Goal: Answer question/provide support: Answer question/provide support

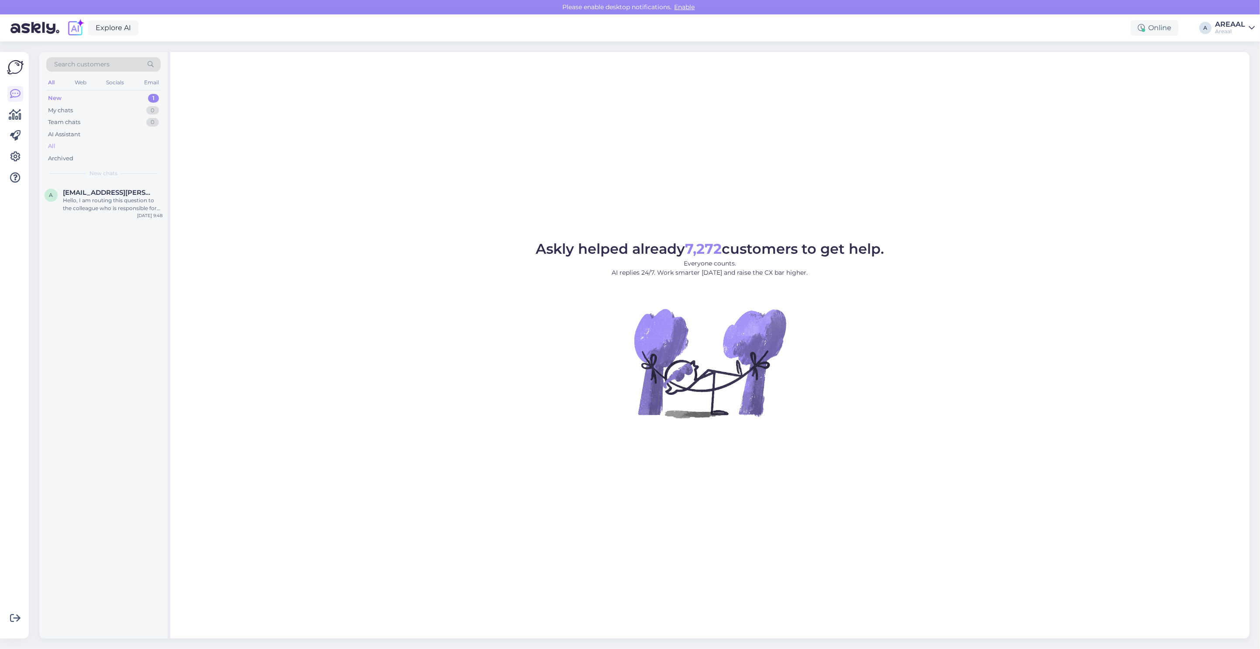
click at [116, 149] on div "All" at bounding box center [103, 146] width 114 height 12
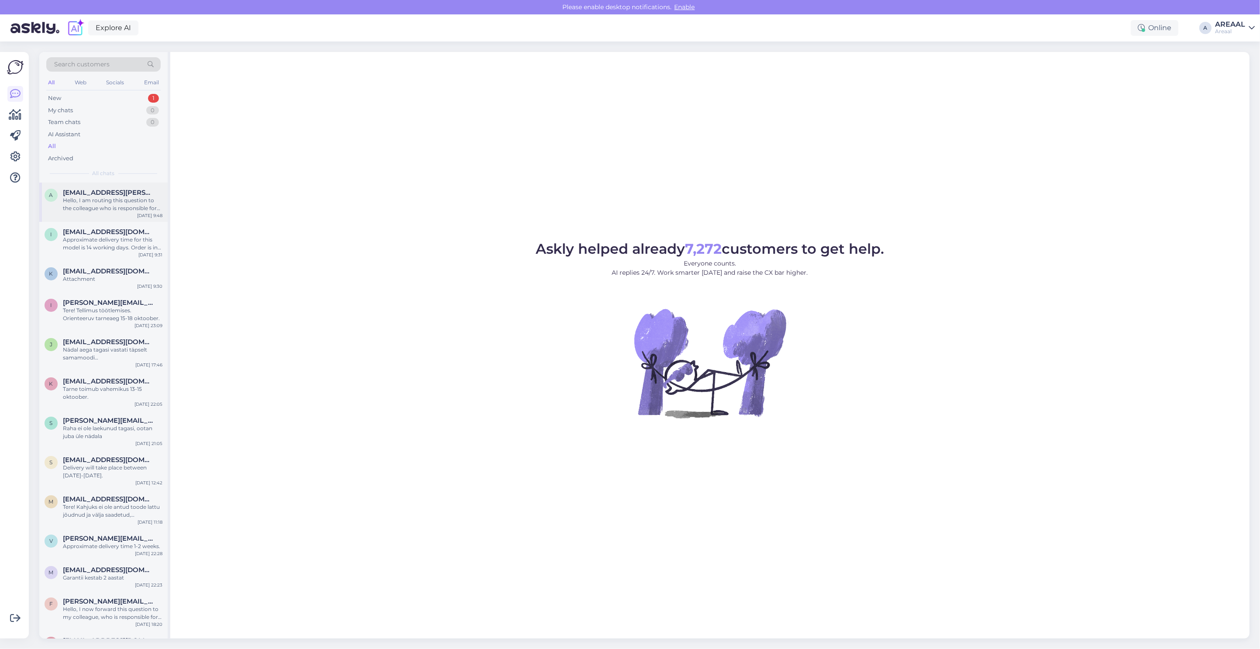
click at [118, 194] on span "[EMAIL_ADDRESS][PERSON_NAME][DOMAIN_NAME]" at bounding box center [108, 193] width 91 height 8
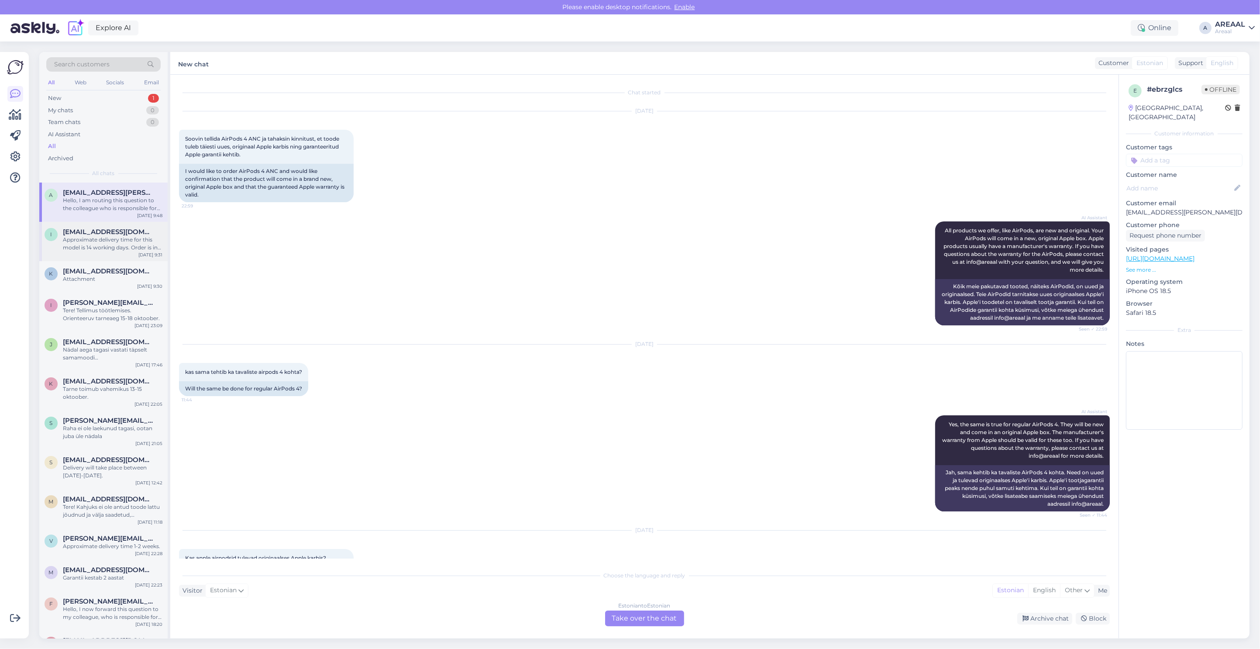
scroll to position [3019, 0]
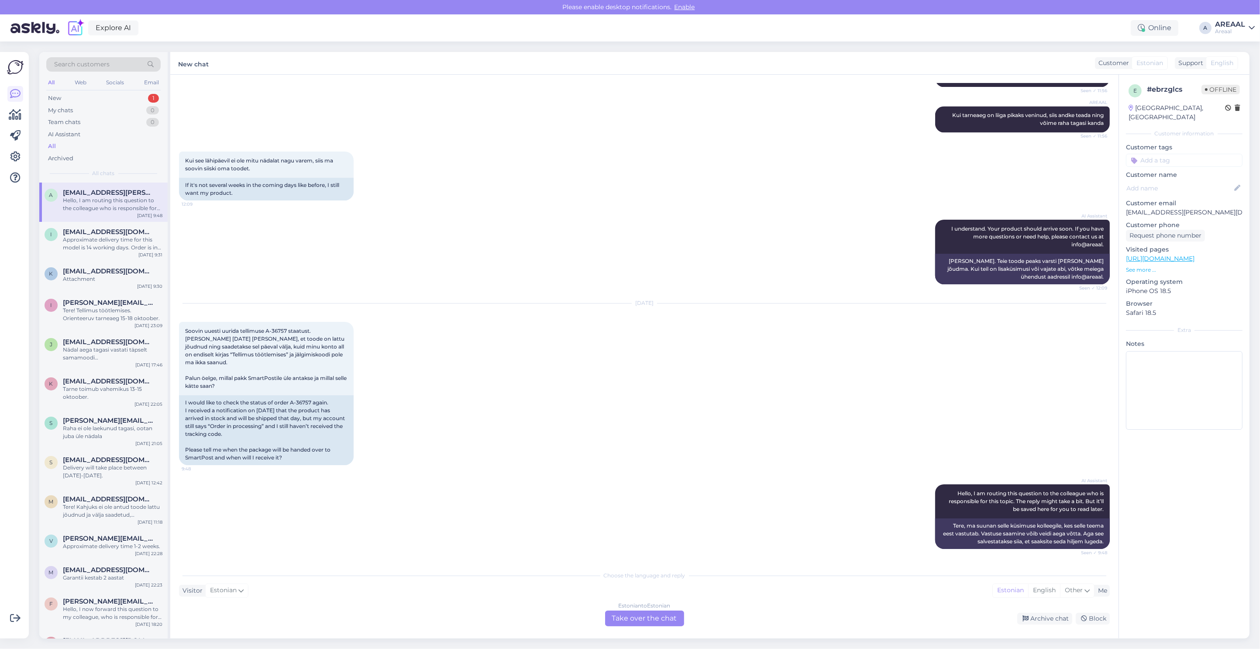
click at [628, 621] on div "Estonian to Estonian Take over the chat" at bounding box center [644, 619] width 79 height 16
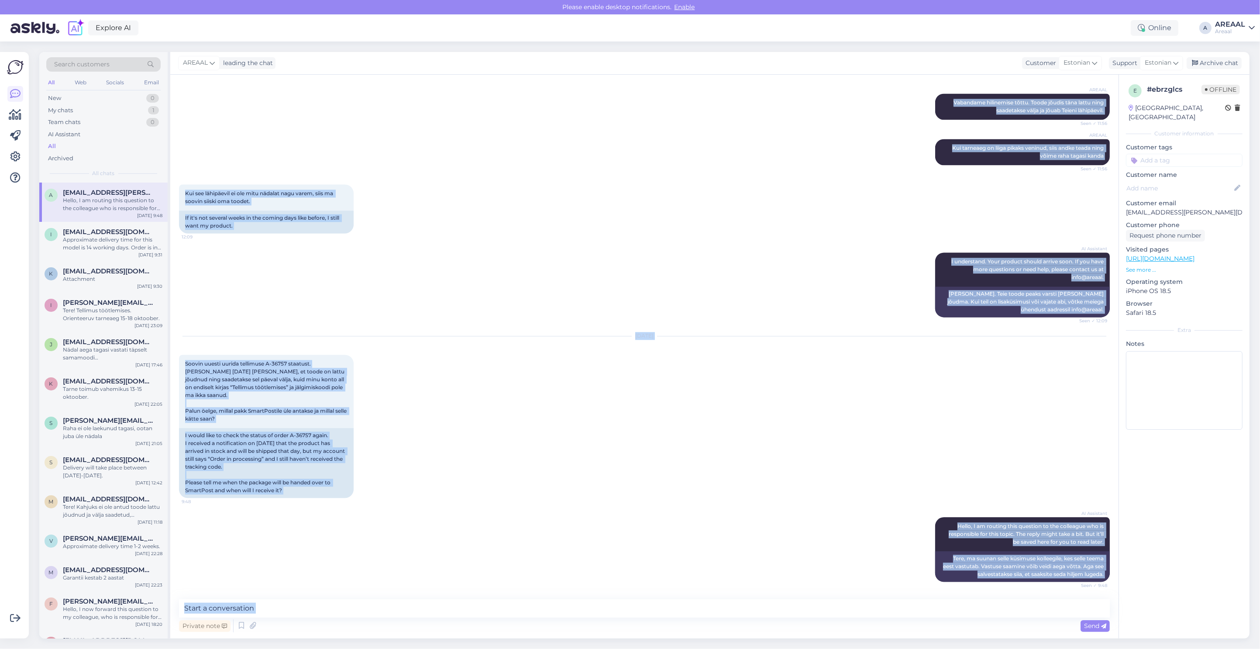
click at [628, 621] on div "Private note Send" at bounding box center [644, 626] width 931 height 17
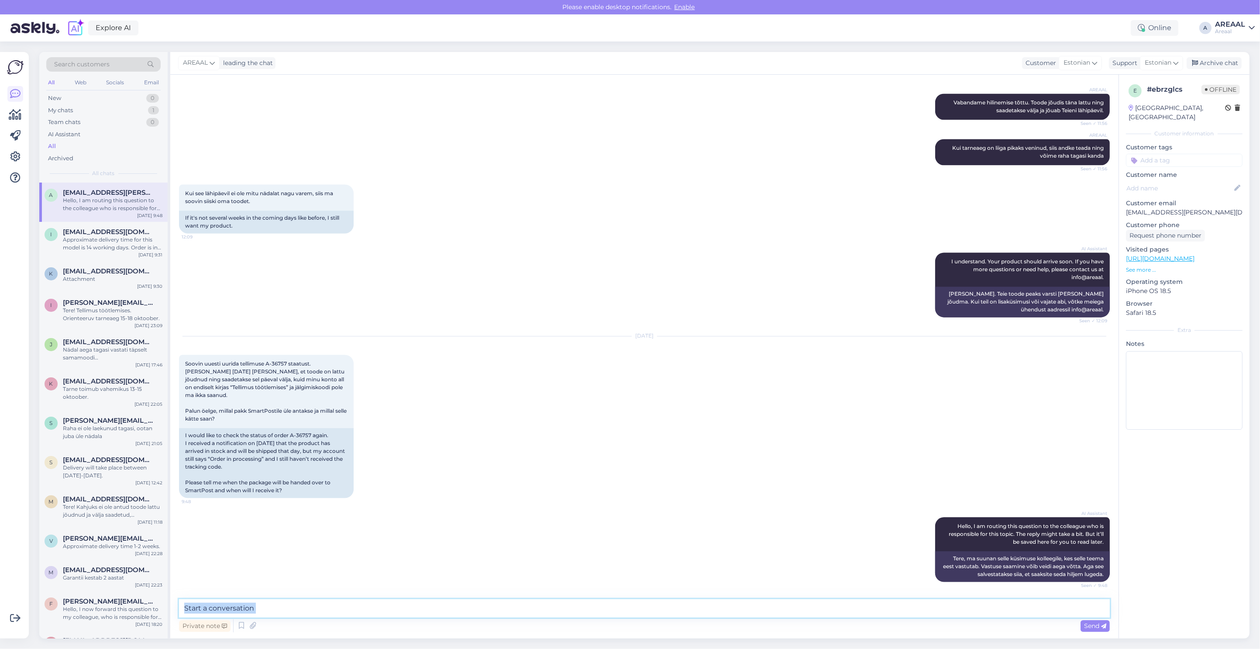
click at [631, 611] on textarea at bounding box center [644, 608] width 931 height 18
type textarea "S"
type textarea "Peale saabumist lattu saadetakse välja paari päeva jooksul"
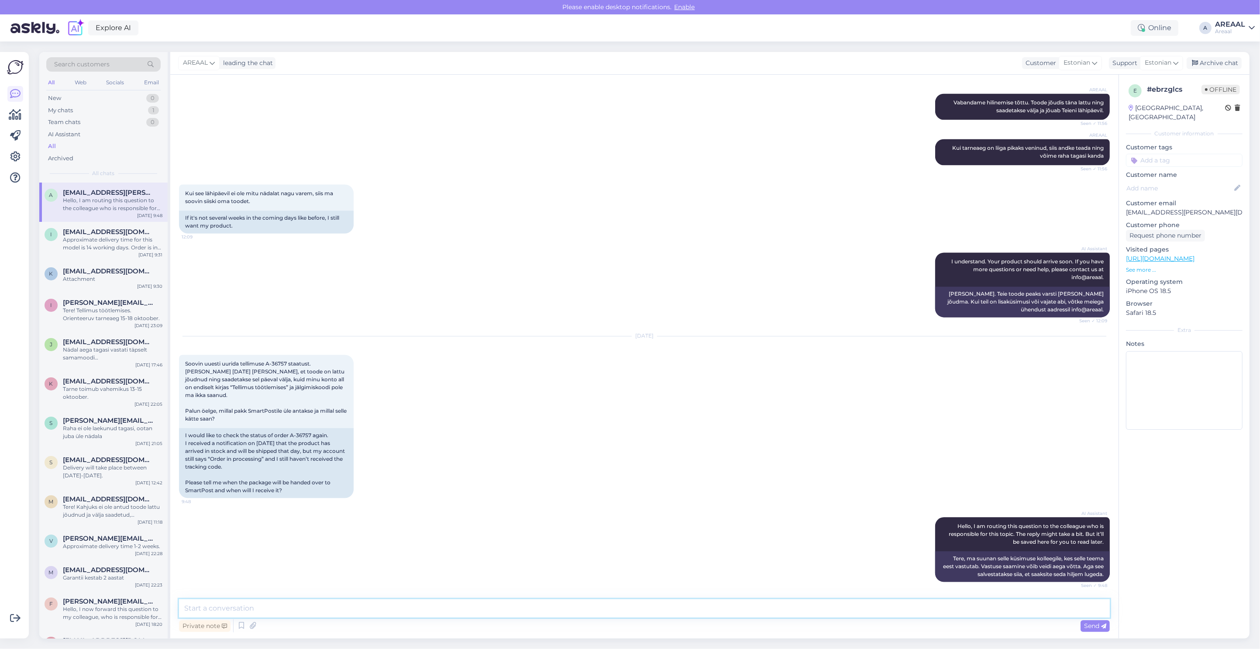
scroll to position [3023, 0]
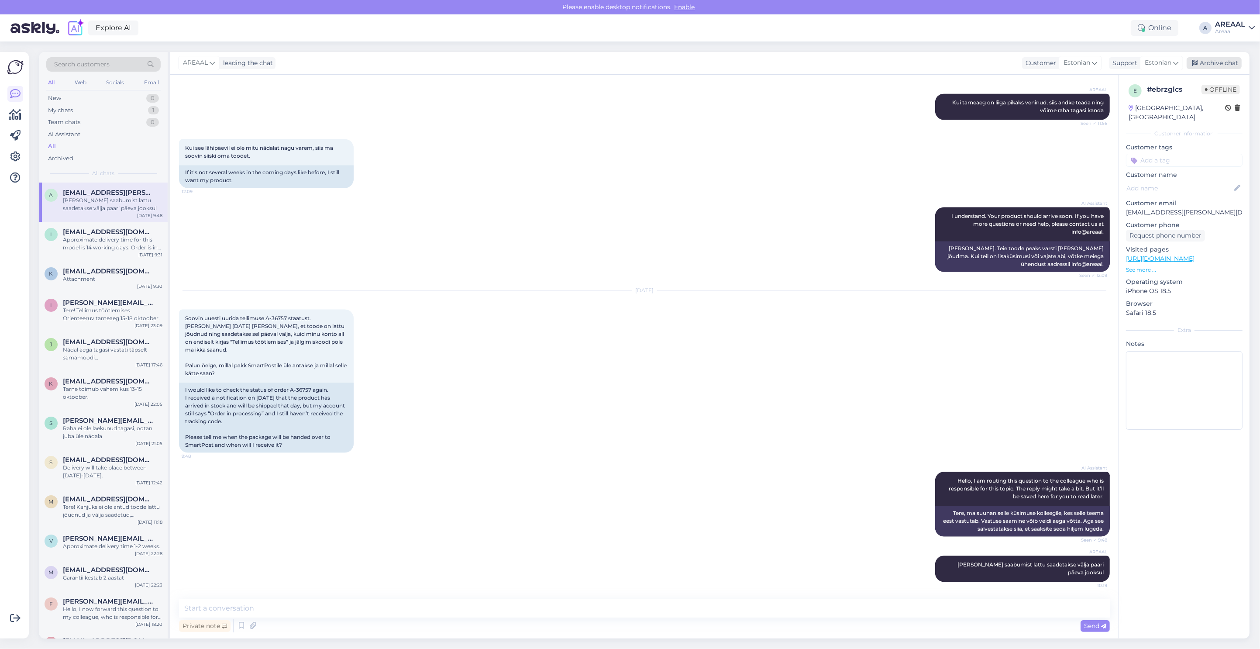
click at [1202, 64] on div "Archive chat" at bounding box center [1214, 63] width 55 height 12
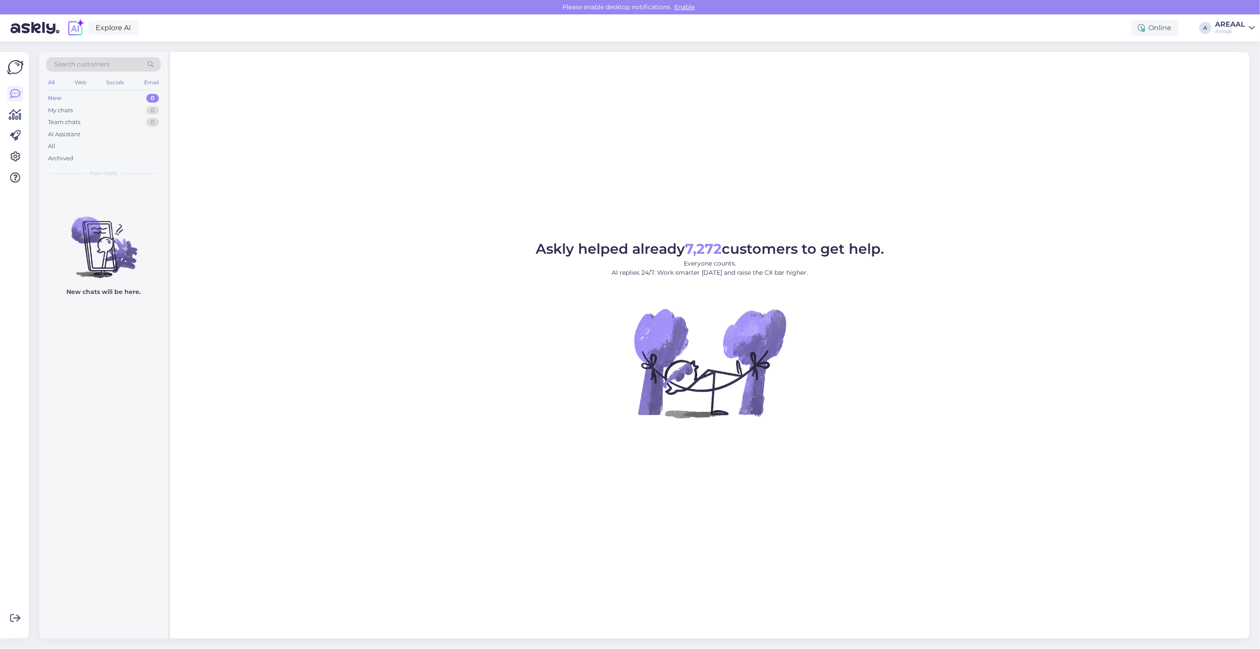
click at [104, 143] on div "All" at bounding box center [103, 146] width 114 height 12
click at [93, 149] on div "All" at bounding box center [103, 146] width 114 height 12
click at [160, 193] on div "2" at bounding box center [159, 193] width 8 height 8
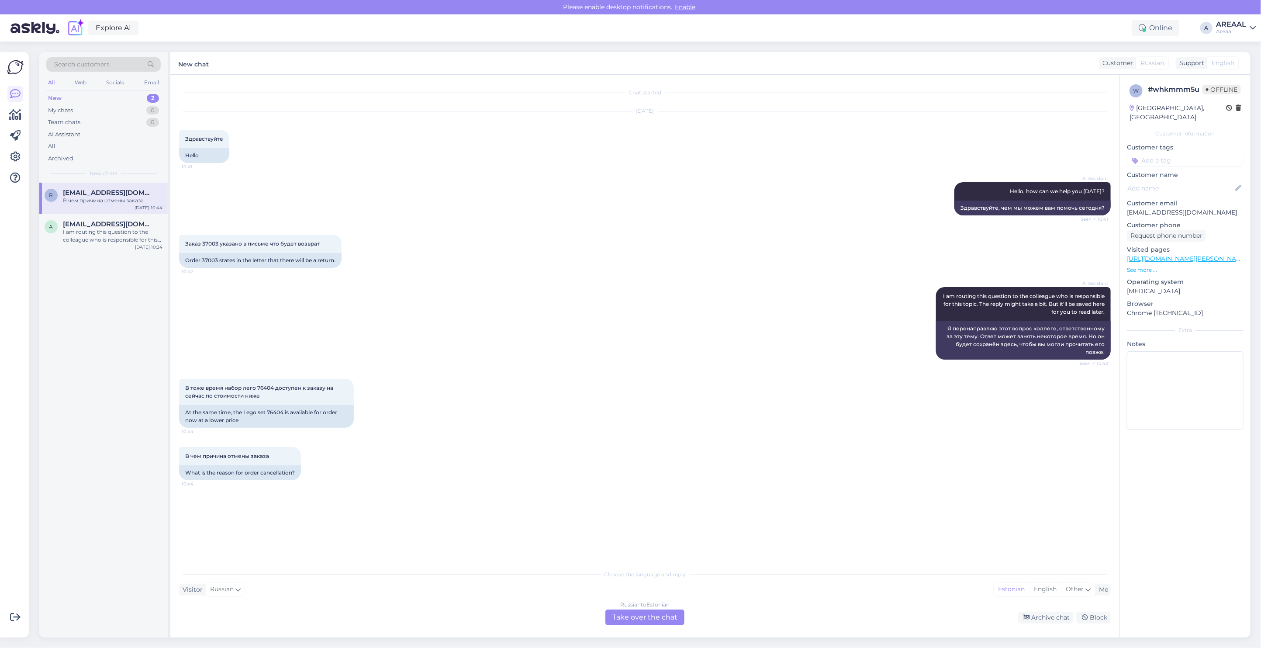
click at [397, 182] on div "AI Assistant Hello, how can we help you [DATE]? Seen ✓ 10:41 Здравствуйте, чем …" at bounding box center [645, 199] width 932 height 52
click at [661, 627] on div "Chat started Oct 13 2025 Здравствуйте 10:41 Hello AI Assistant Hello, how can w…" at bounding box center [644, 356] width 949 height 563
click at [660, 622] on div "Russian to Estonian Take over the chat" at bounding box center [644, 617] width 79 height 16
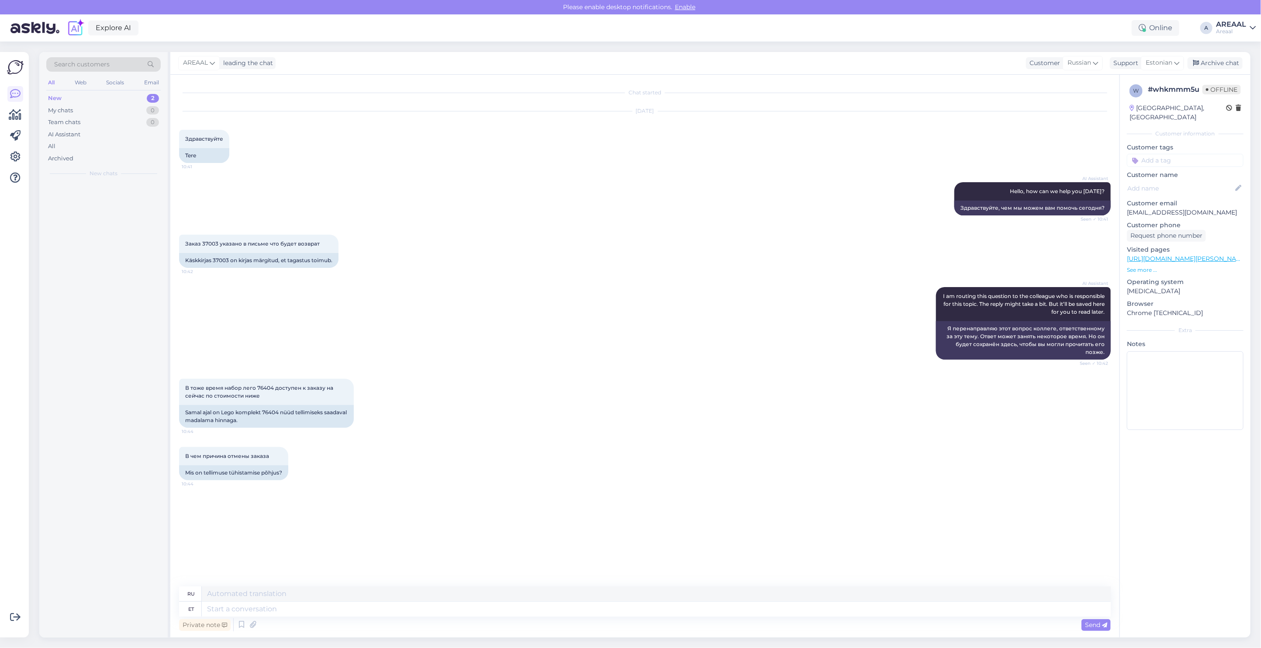
click at [659, 606] on textarea at bounding box center [656, 608] width 909 height 15
type textarea "The"
type textarea "The product"
type textarea "Продукт"
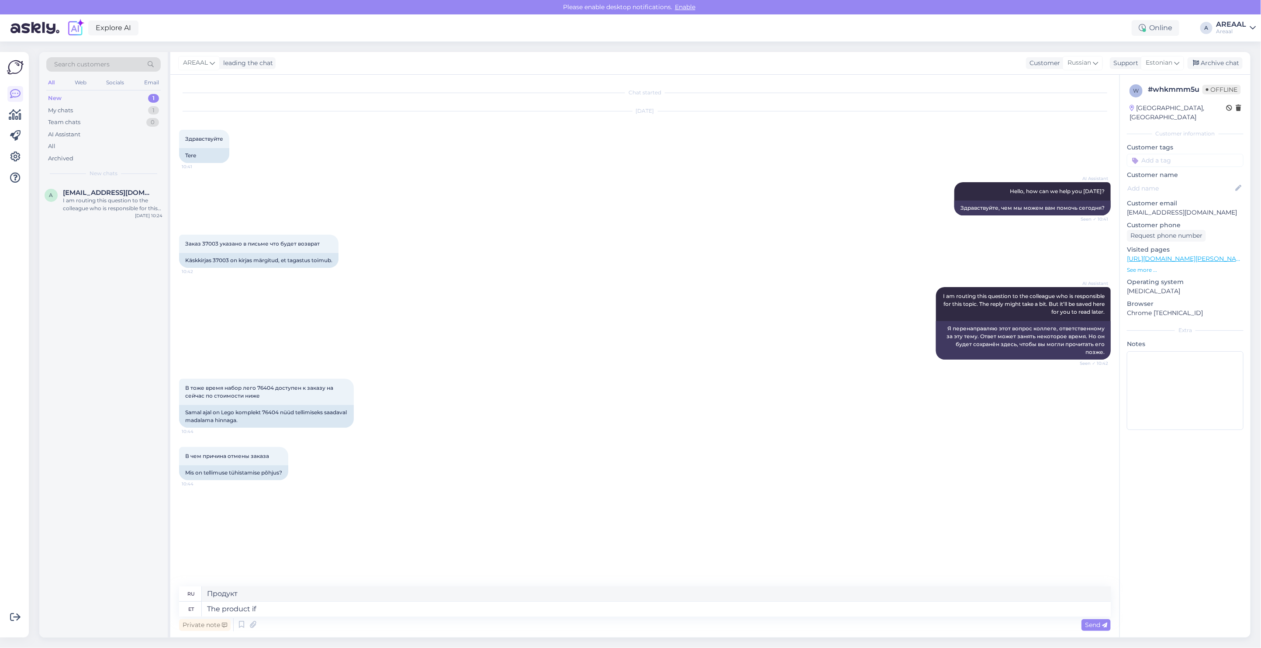
type textarea "The product i"
type textarea "Продукт, если"
type textarea "The product is out"
type textarea "Продукт - это"
type textarea "The product is out f"
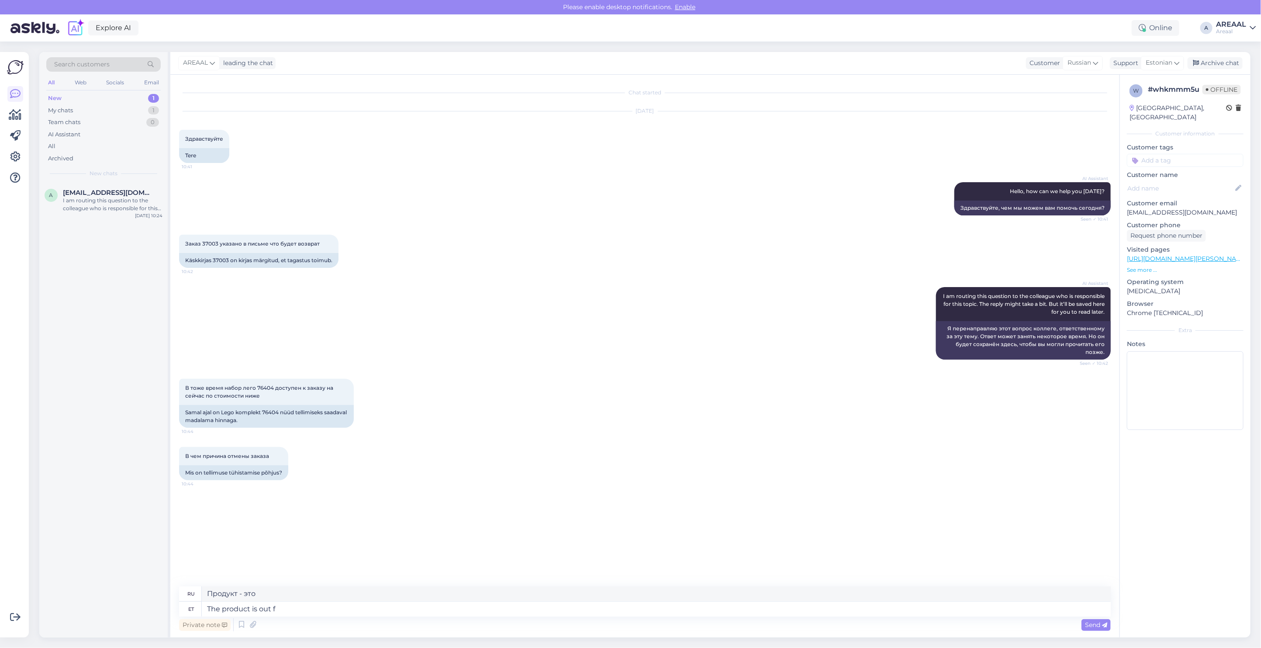
type textarea "Товар закончился."
type textarea "The product is out of sto"
type textarea "Товар закончился"
type textarea "The product is out of stock and"
type textarea "Товар отсутствует на складе."
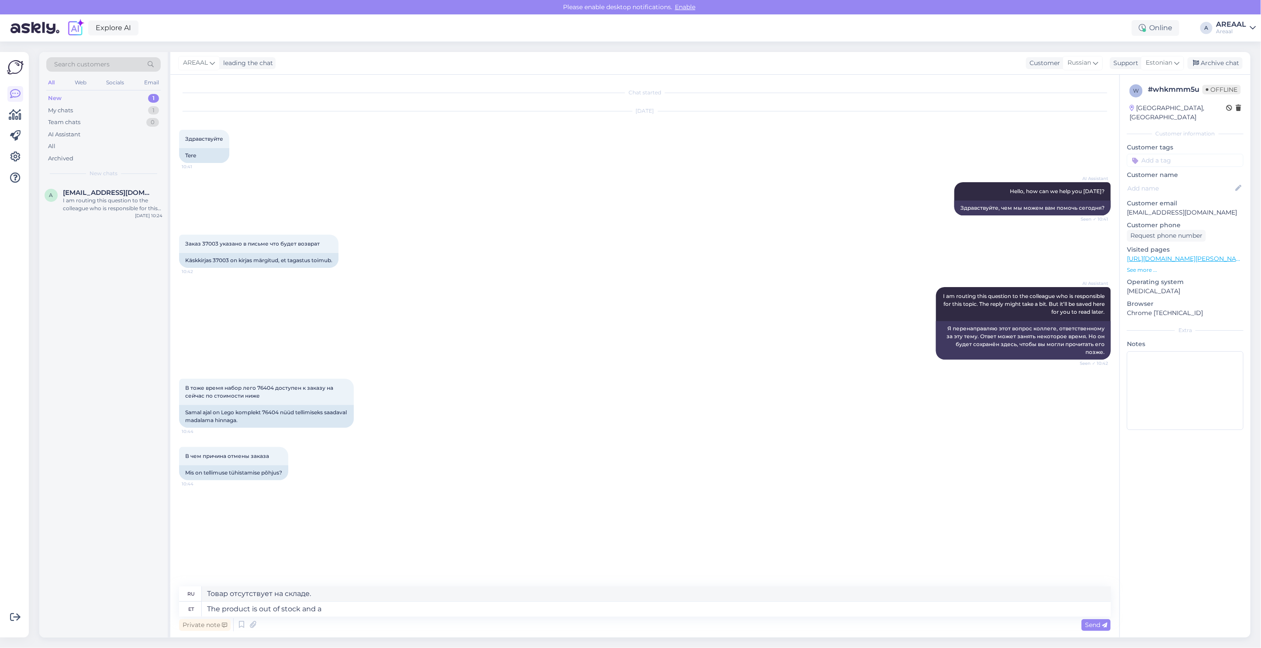
type textarea "The product is out of stock and ah"
type textarea "Товар отсутствует на складе и"
type textarea "The product is out of stock and has be"
type textarea "Товар отсутствует на складе и имеет"
type textarea "The product is out of stock and has been remove"
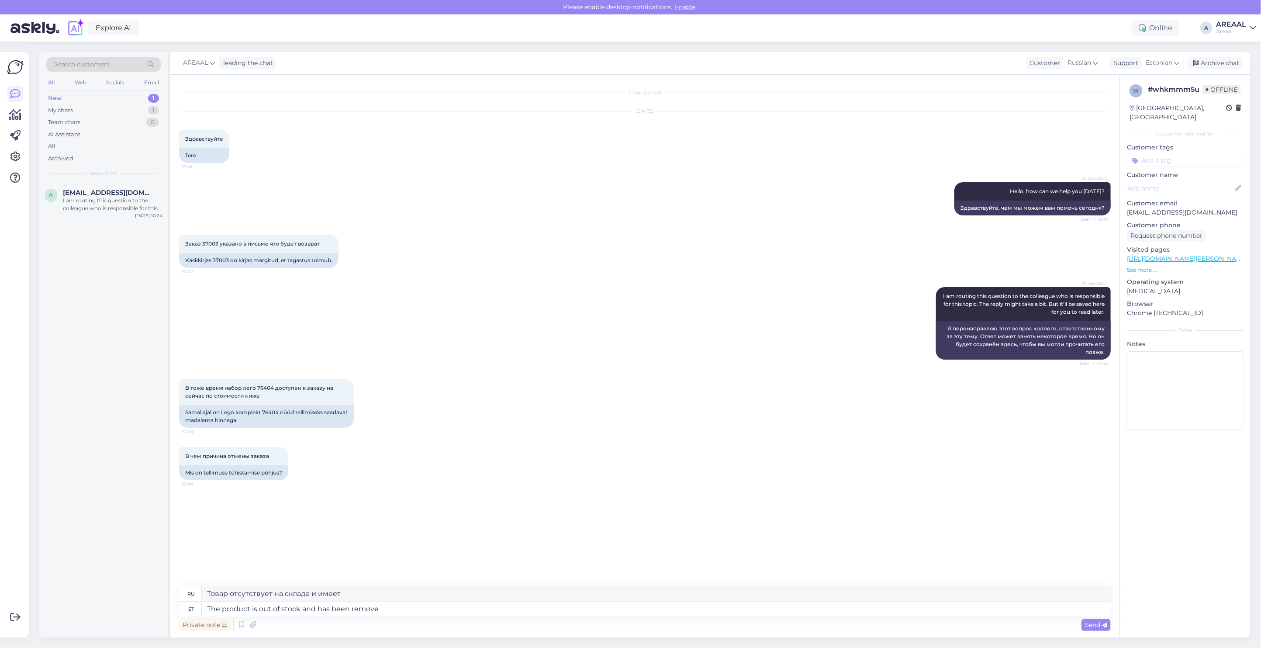
type textarea "Товар отсутствует на складе и был"
type textarea "The product is out of stock and has been removed"
type textarea "Товар отсутствует на складе и был удален."
type textarea "The product is out of stock and has been removed by"
type textarea "Товар отсутствует на складе и был удален"
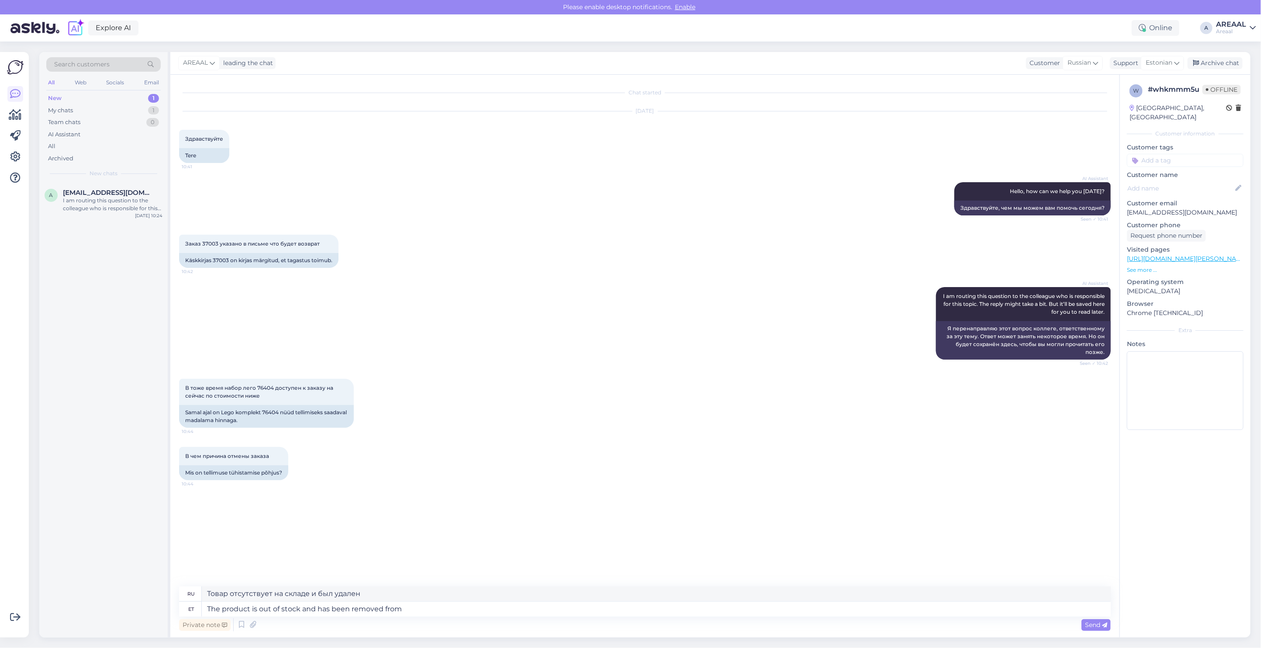
type textarea "The product is out of stock and has been removed from o"
type textarea "Товар отсутствует на складе и был удален."
type textarea "The product is out of stock and has been removed from our w"
type textarea "Товар отсутствует на складе и был удален из продажи."
type textarea "The product is out of stock and has been removed from our we"
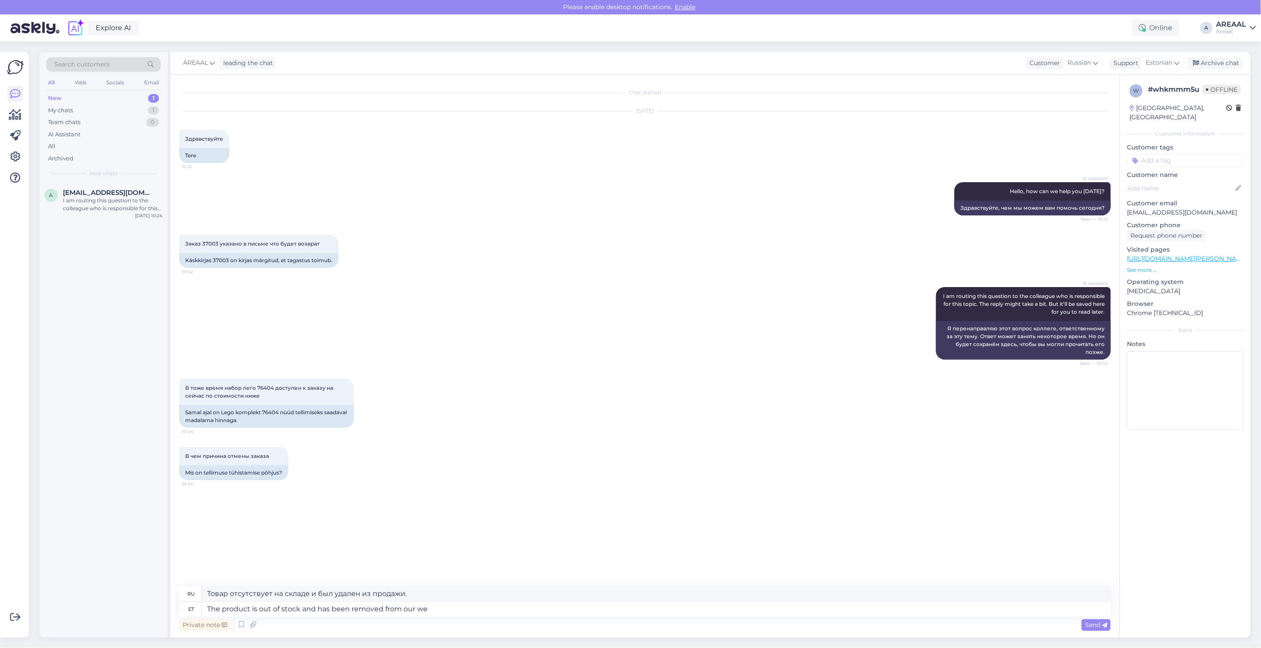
type textarea "Товар отсутствует на складе и был удален из нашего магазина."
type textarea "The product is out of stock and has been removed from our website. RE"
type textarea "Товар закончился и был удален с нашего сайта."
type textarea "The product is out of stock and has been removed from our website. REfund wil"
type textarea "Товар закончился и был удалён с нашего сайта."
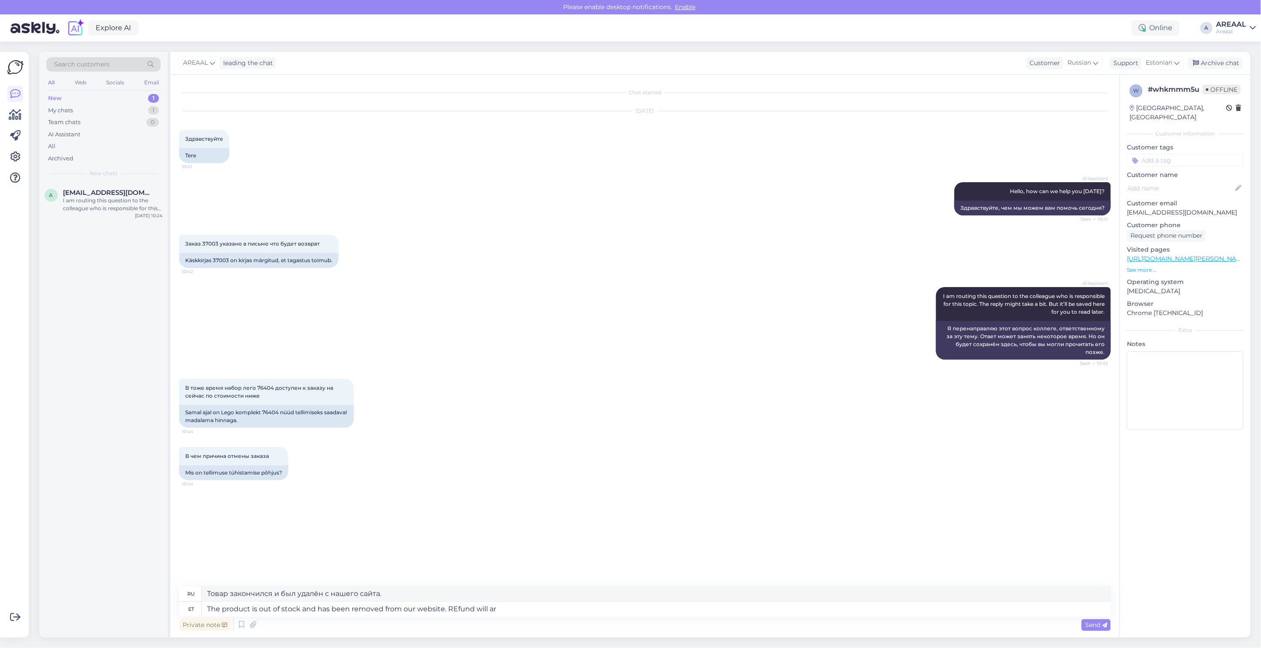
type textarea "The product is out of stock and has been removed from our website. REfund will …"
type textarea "Товар отсутствует на складе и был удалён с нашего сайта. Возврат средств будет"
type textarea "The product is out of stock and has been removed from our website. REfund will …"
type textarea "Товар отсутствует на складе и удалён с нашего сайта. Возврат средств будет зачи…"
type textarea "The product is out of stock and has been removed from our website. REfund will …"
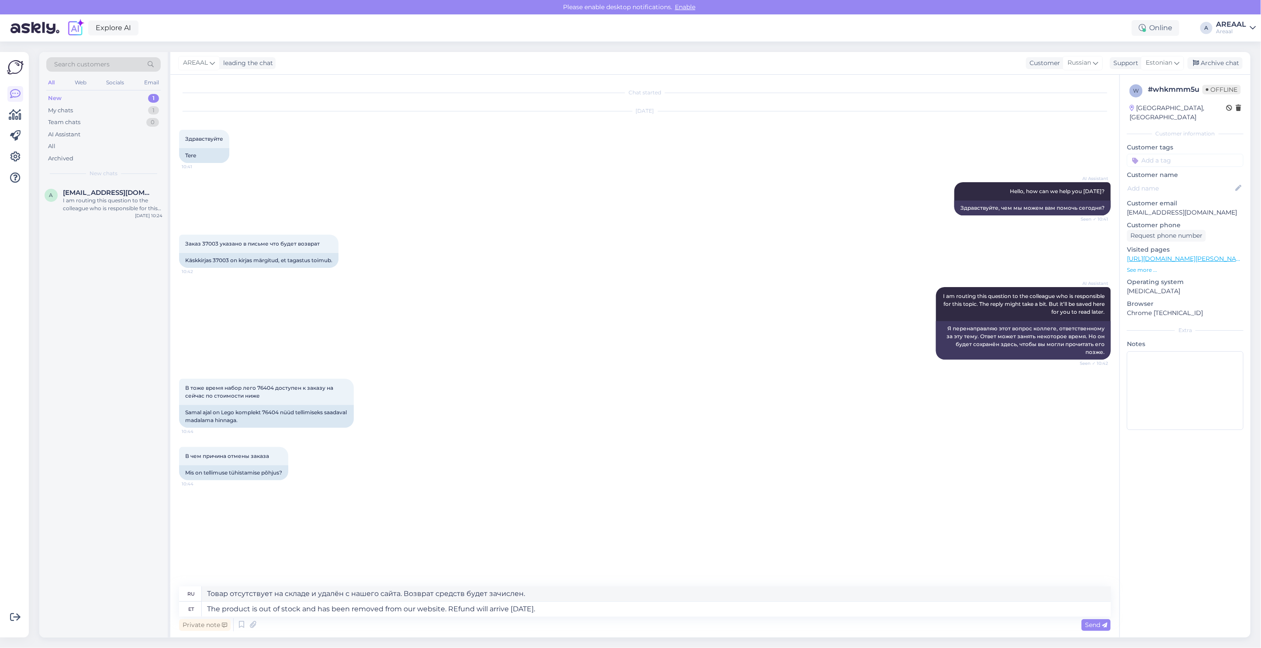
type textarea "Товар закончился и был удалён с нашего сайта. Возврат средств будет произведен …"
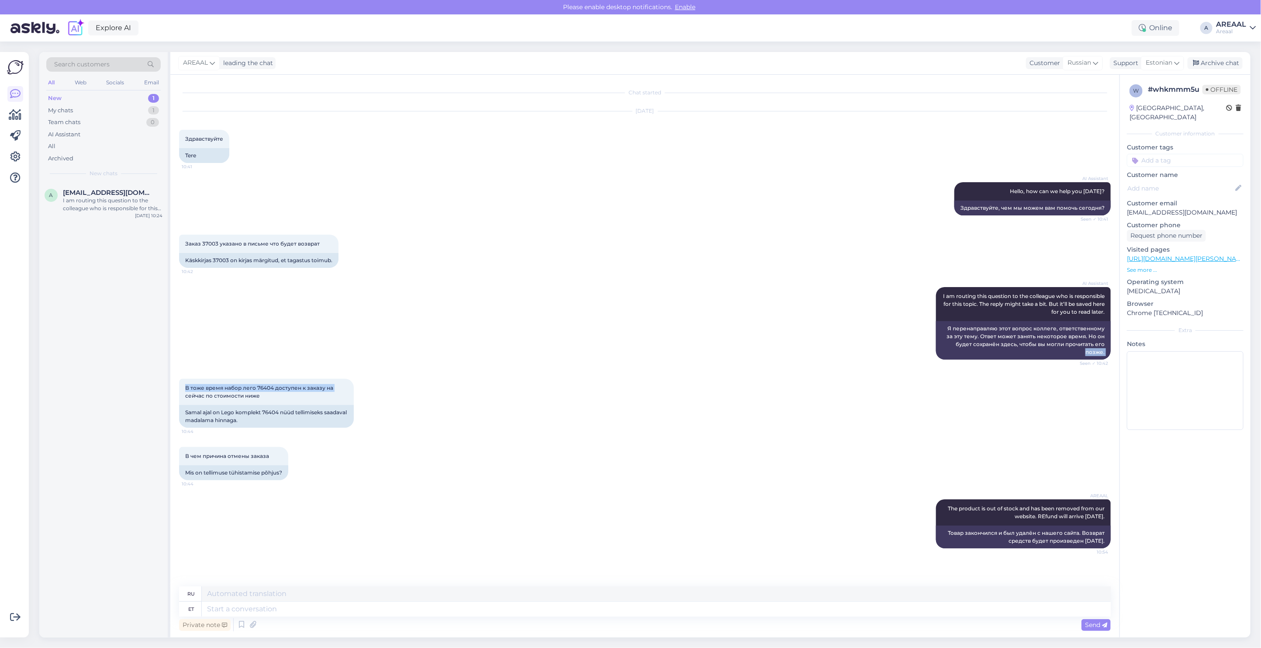
drag, startPoint x: 435, startPoint y: 367, endPoint x: 428, endPoint y: 367, distance: 6.6
click at [435, 367] on div "Chat started Oct 13 2025 Здравствуйте 10:41 Tere AI Assistant Hello, how can we…" at bounding box center [648, 330] width 939 height 495
click at [442, 343] on div "AI Assistant I am routing this question to the colleague who is responsible for…" at bounding box center [645, 323] width 932 height 92
click at [1229, 60] on div "Archive chat" at bounding box center [1215, 63] width 55 height 12
click at [1229, 31] on div "Areaal" at bounding box center [1231, 31] width 30 height 7
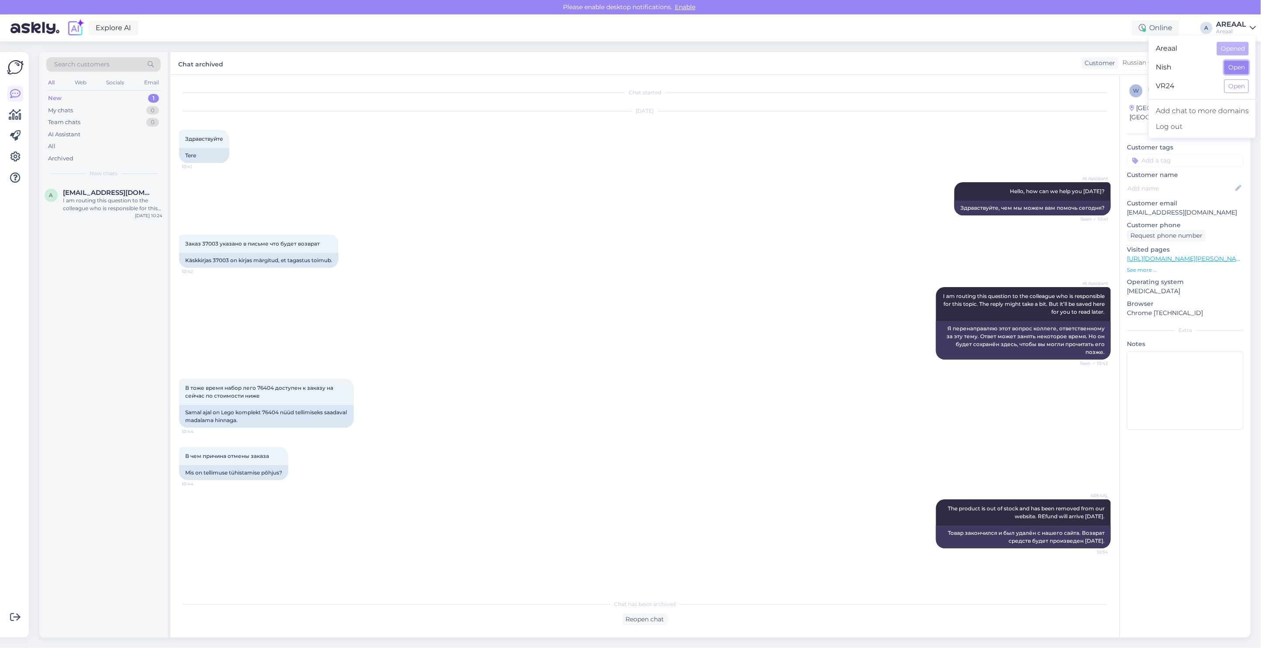
click at [1228, 62] on button "Open" at bounding box center [1236, 68] width 24 height 14
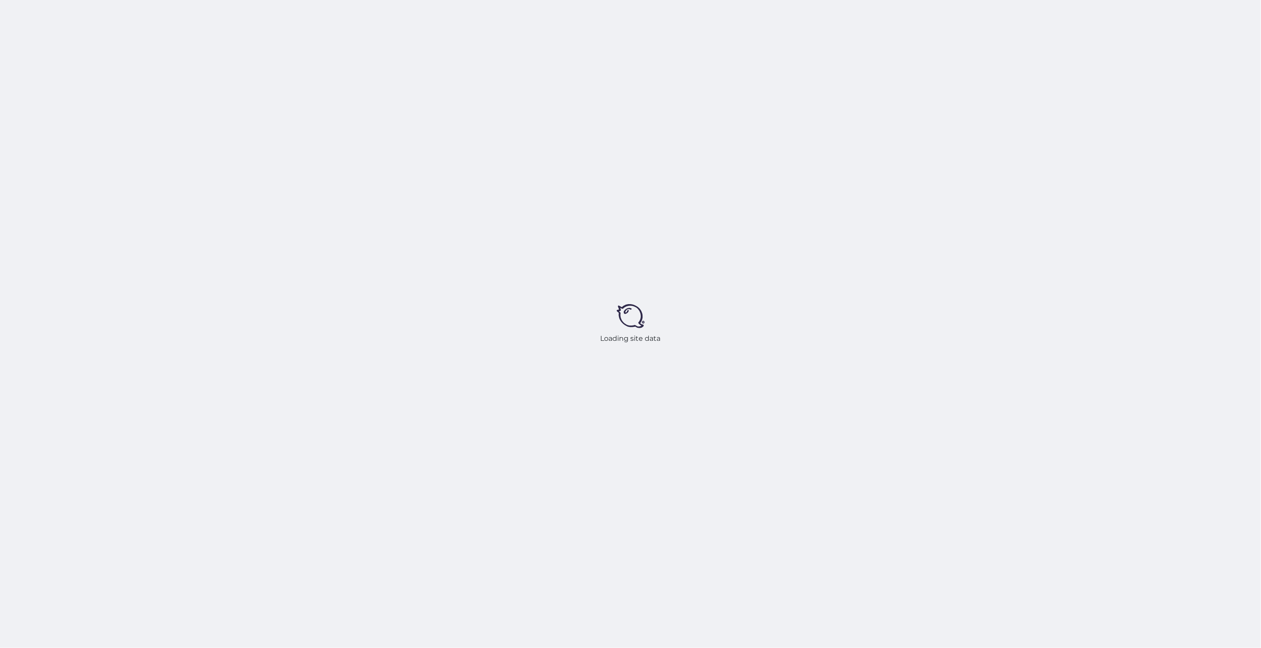
click at [1230, 66] on div "Loading site data" at bounding box center [630, 324] width 1261 height 648
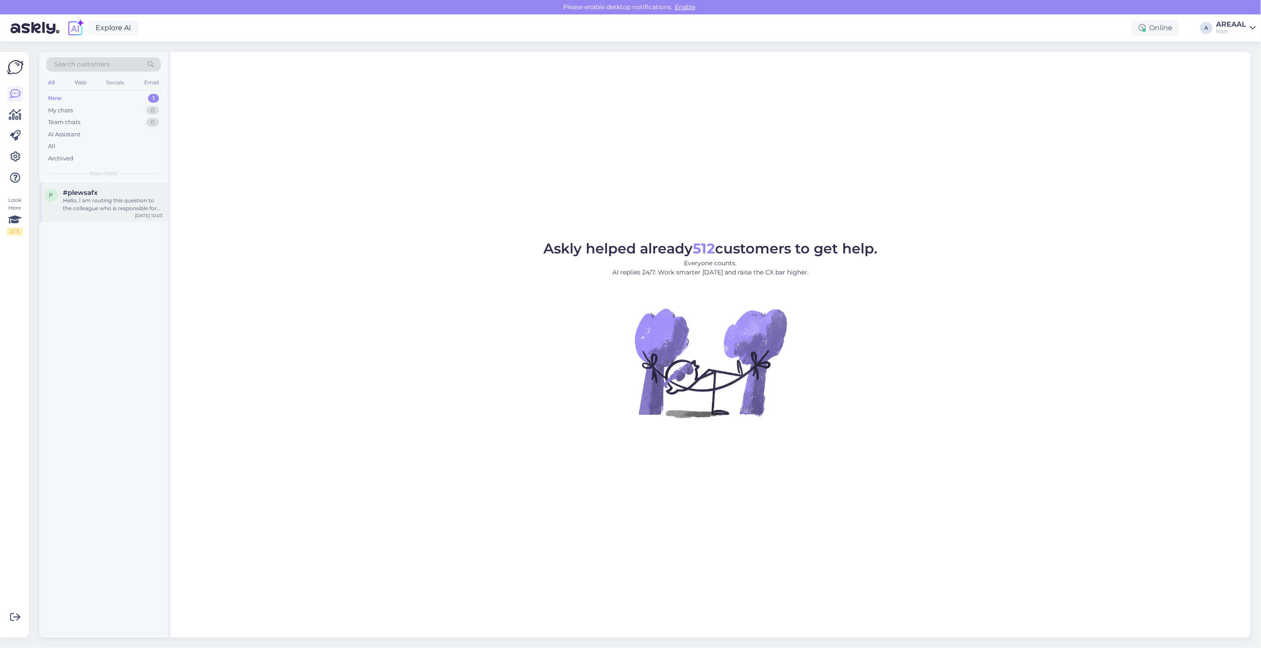
click at [114, 210] on div "Hello, I am routing this question to the colleague who is responsible for this …" at bounding box center [113, 205] width 100 height 16
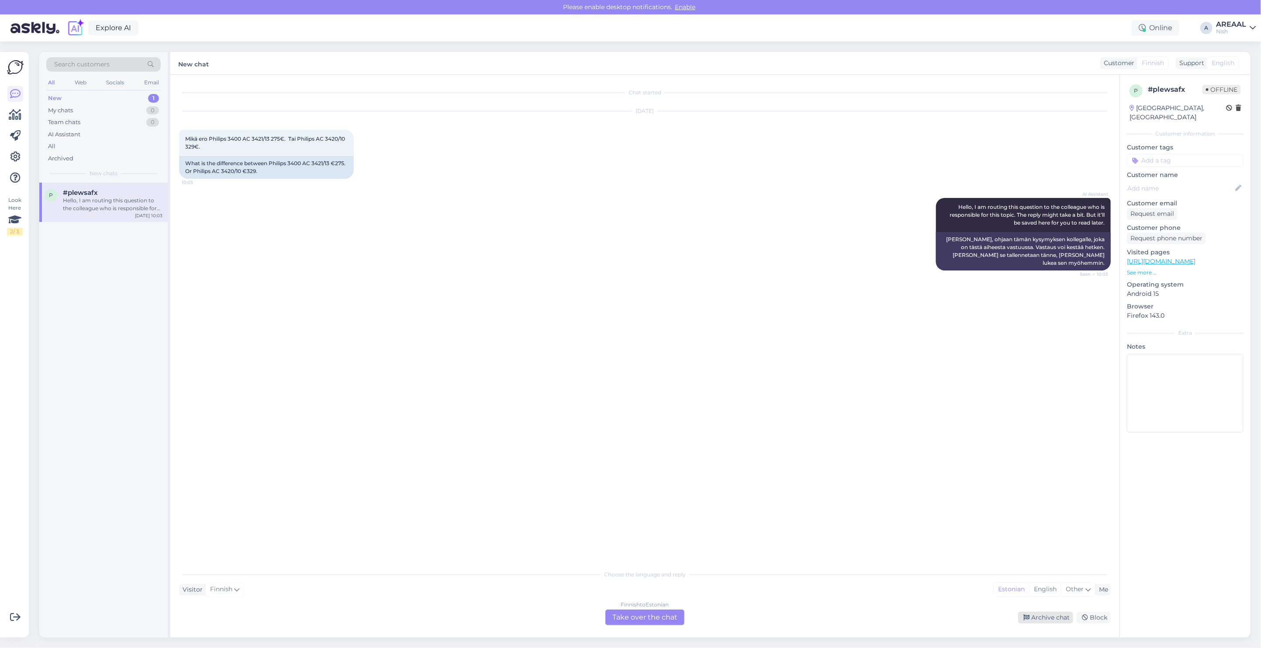
click at [1039, 616] on div "Archive chat" at bounding box center [1045, 617] width 55 height 12
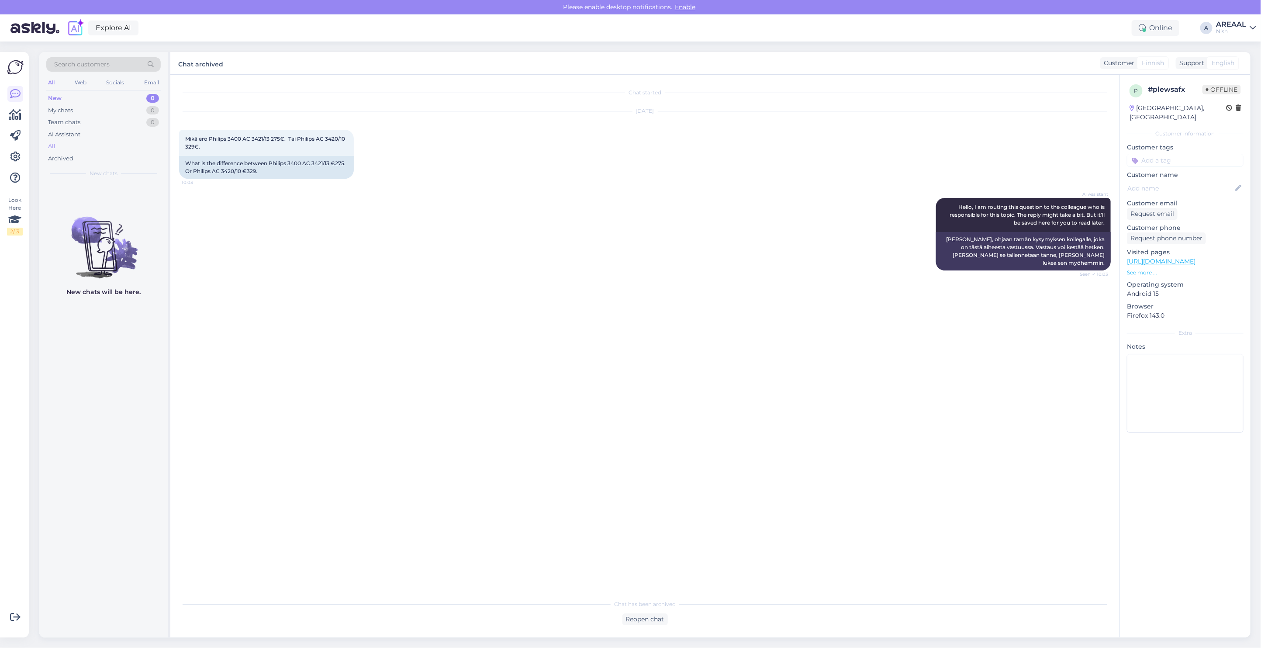
click at [83, 145] on div "All" at bounding box center [103, 146] width 114 height 12
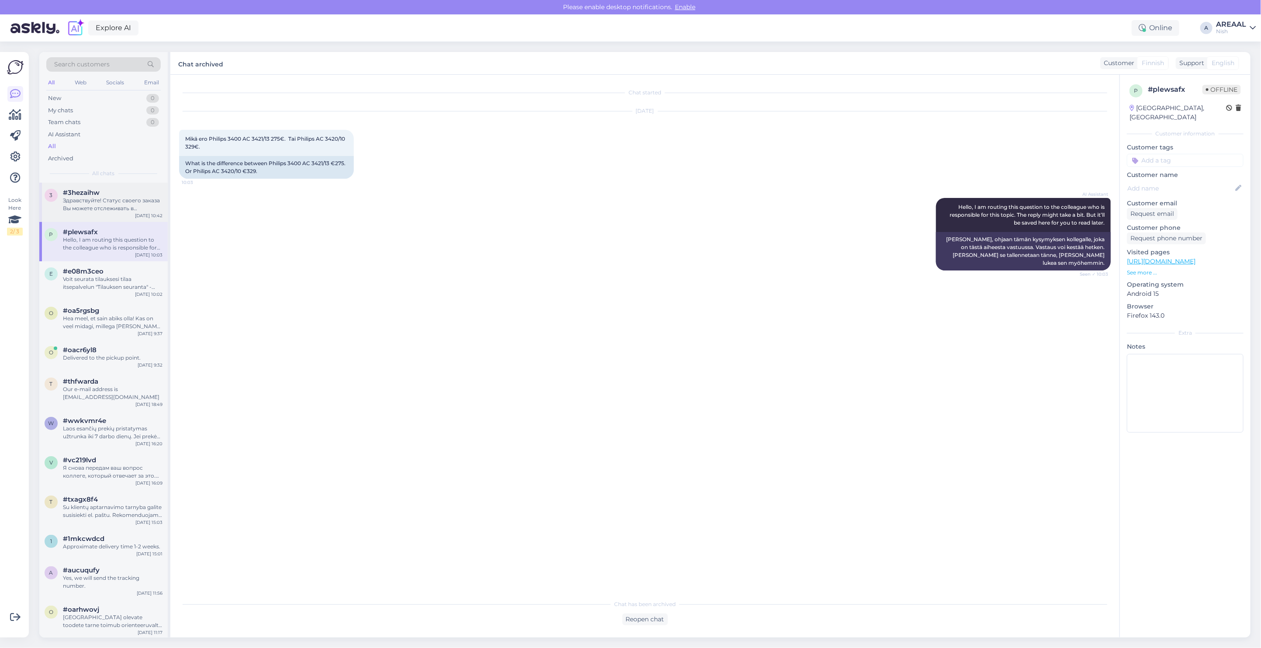
click at [101, 214] on div "3 #3hezaihw Здравствуйте! Статус своего заказа Вы можете отслеживать в самообсл…" at bounding box center [103, 202] width 128 height 39
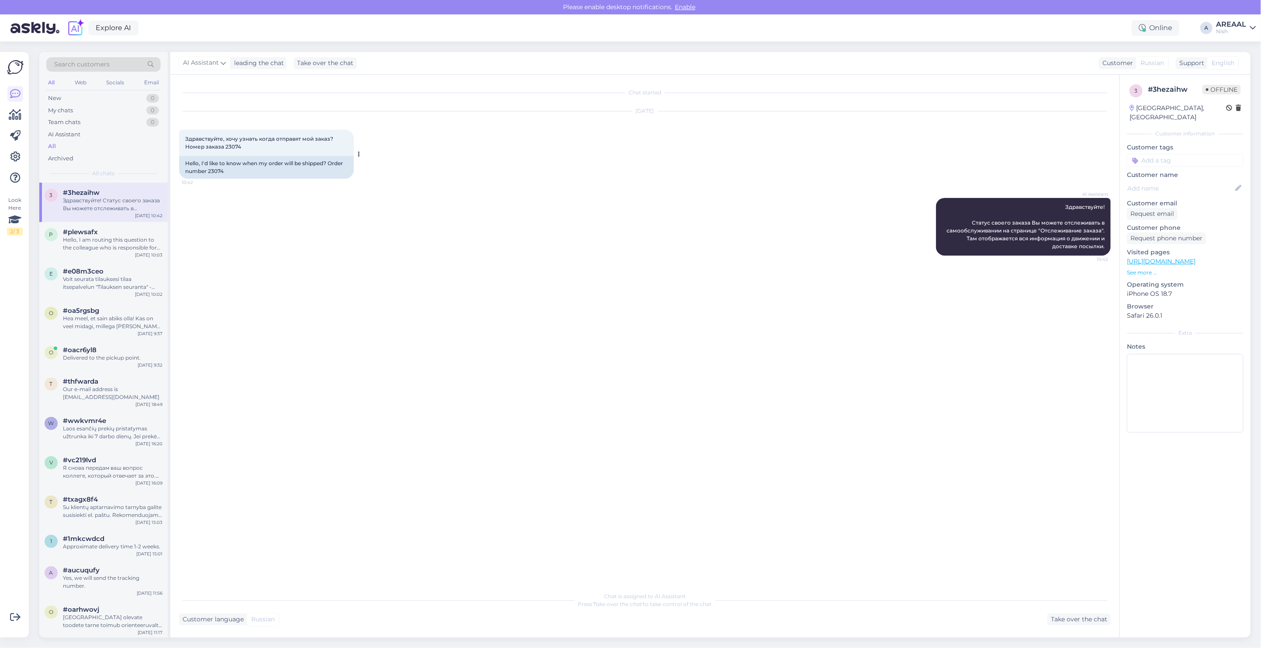
click at [208, 170] on div "Hello, I'd like to know when my order will be shipped? Order number 23074" at bounding box center [266, 167] width 175 height 23
copy div "23074"
copy span "Здравствуйте! Статус своего заказа Вы можете отслеживать в самообслуживании на …"
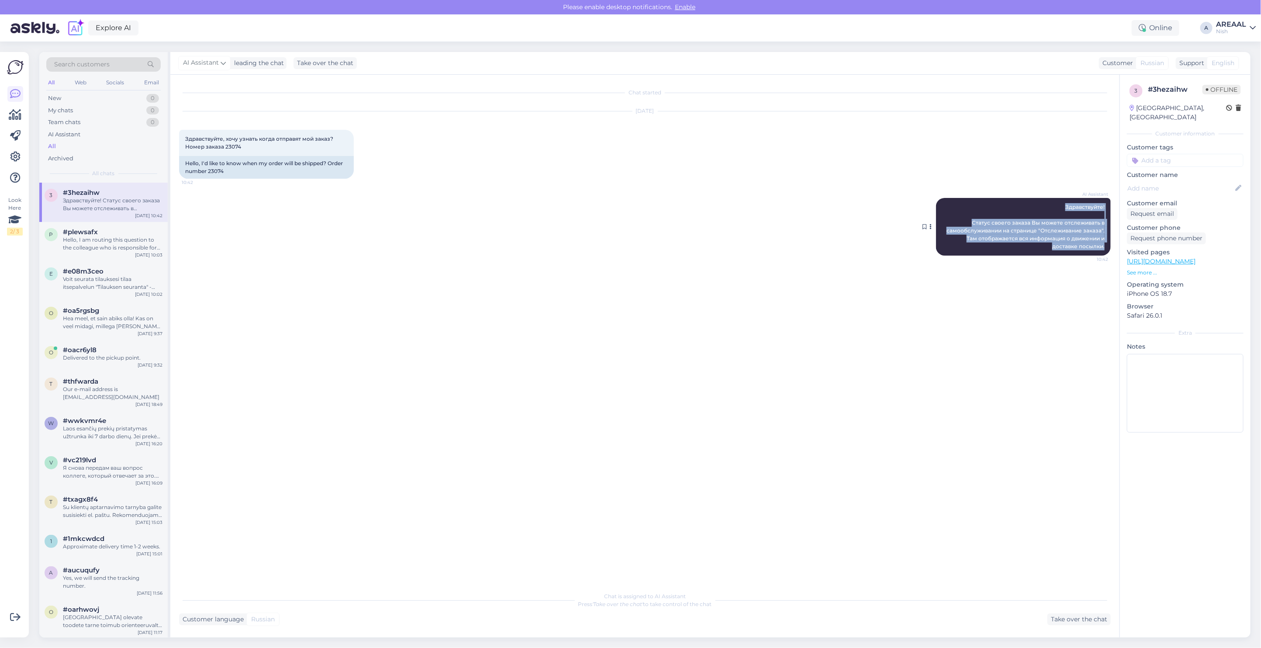
drag, startPoint x: 1023, startPoint y: 203, endPoint x: 1108, endPoint y: 247, distance: 95.3
click at [1108, 247] on div "AI Assistant Здравствуйте! Статус своего заказа Вы можете отслеживать в самообс…" at bounding box center [1023, 227] width 175 height 58
click at [1224, 25] on div "AREAAL" at bounding box center [1231, 24] width 30 height 7
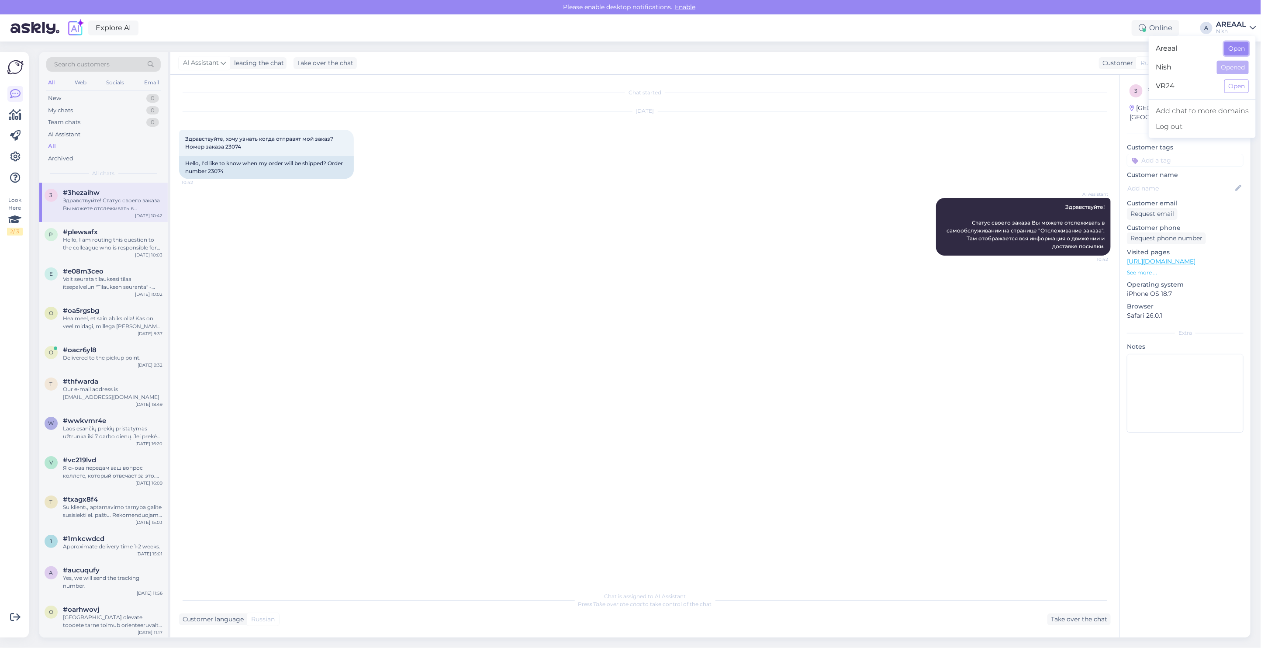
click at [1234, 45] on button "Open" at bounding box center [1236, 49] width 24 height 14
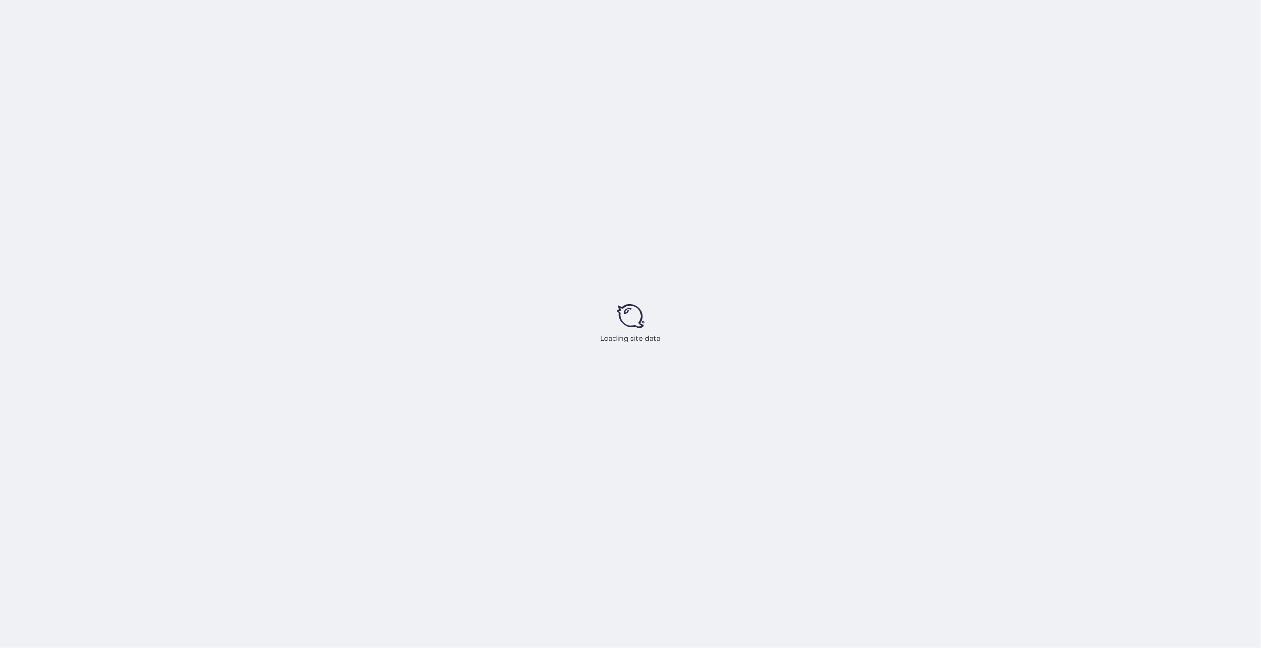
click at [577, 267] on div "Loading site data" at bounding box center [630, 324] width 1261 height 648
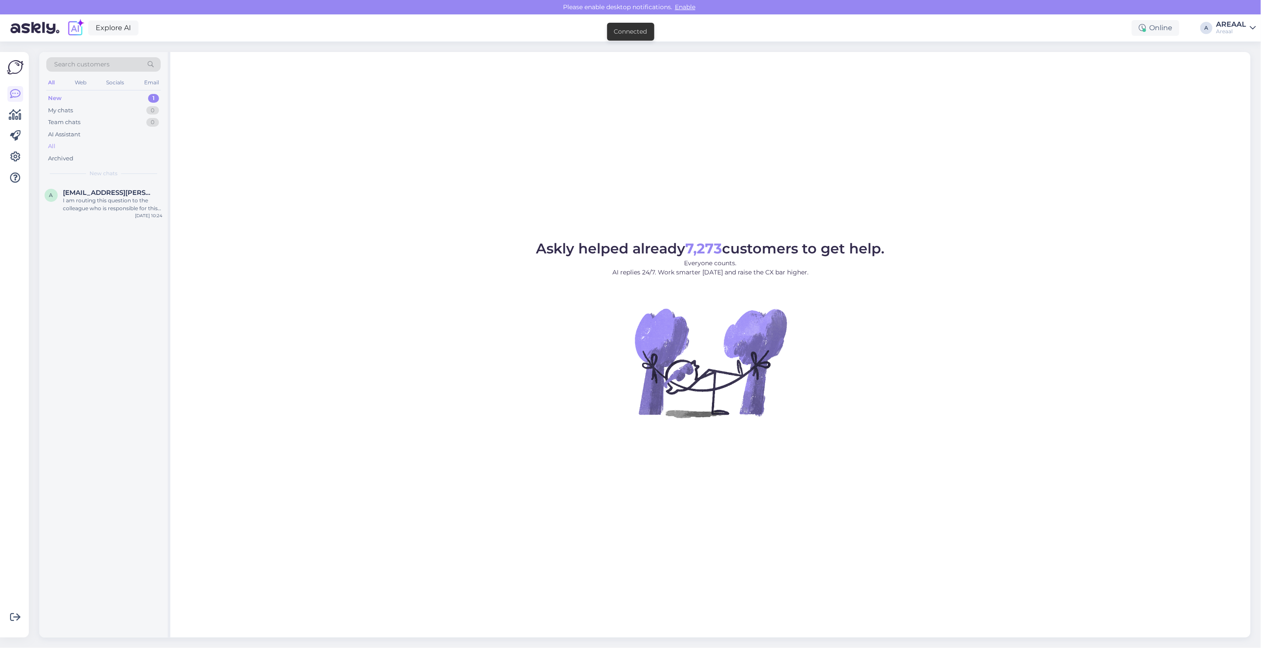
click at [130, 150] on div "All" at bounding box center [103, 146] width 114 height 12
click at [678, 192] on div "Askly helped already 7,273 customers to get help. Everyone counts. AI replies 2…" at bounding box center [710, 344] width 1080 height 585
drag, startPoint x: 365, startPoint y: 188, endPoint x: 370, endPoint y: 196, distance: 9.1
click at [366, 188] on div "Askly helped already 7,273 customers to get help. Everyone counts. AI replies 2…" at bounding box center [710, 344] width 1080 height 585
